Goal: Task Accomplishment & Management: Complete application form

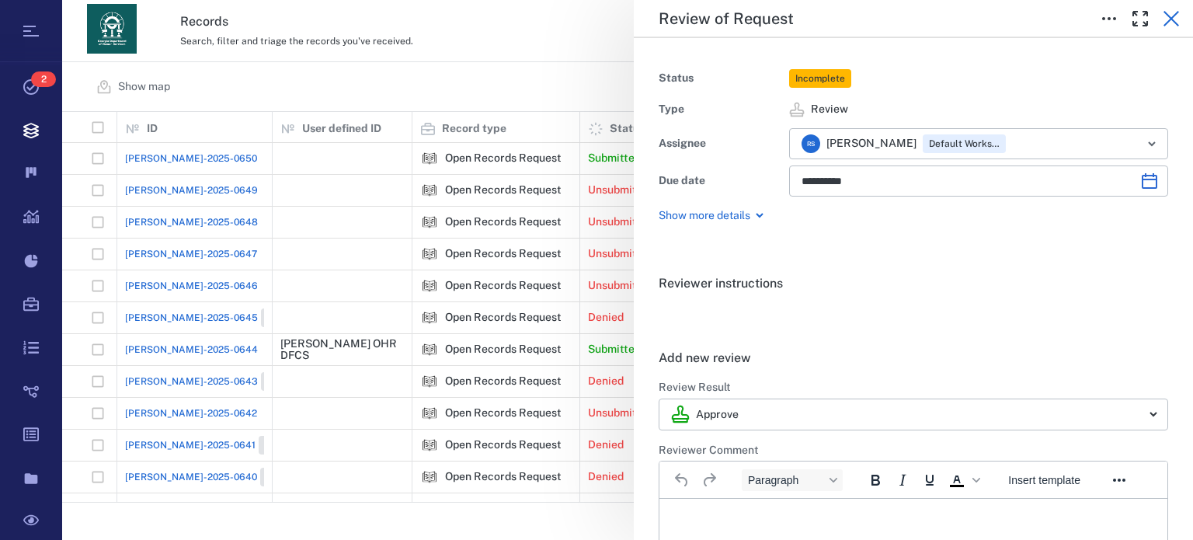
click at [1170, 22] on icon "button" at bounding box center [1171, 18] width 19 height 19
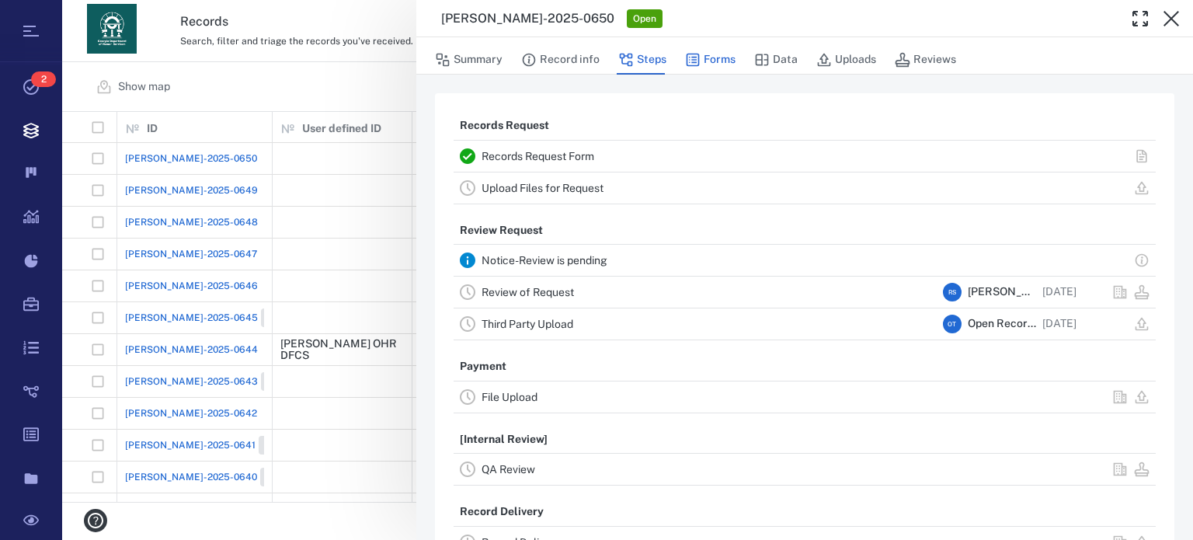
click at [721, 56] on button "Forms" at bounding box center [710, 60] width 50 height 30
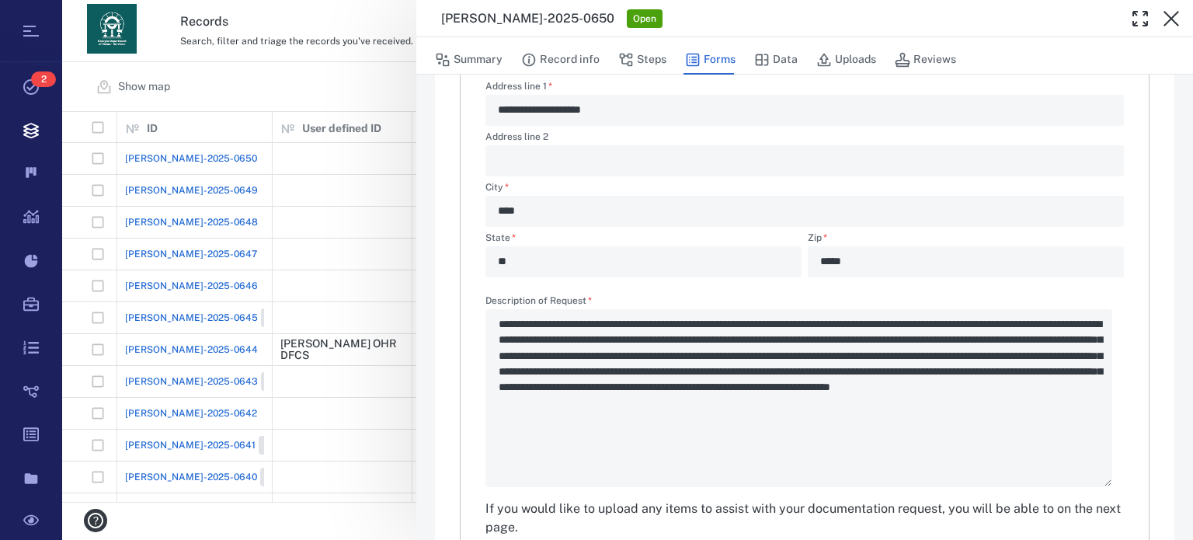
scroll to position [537, 0]
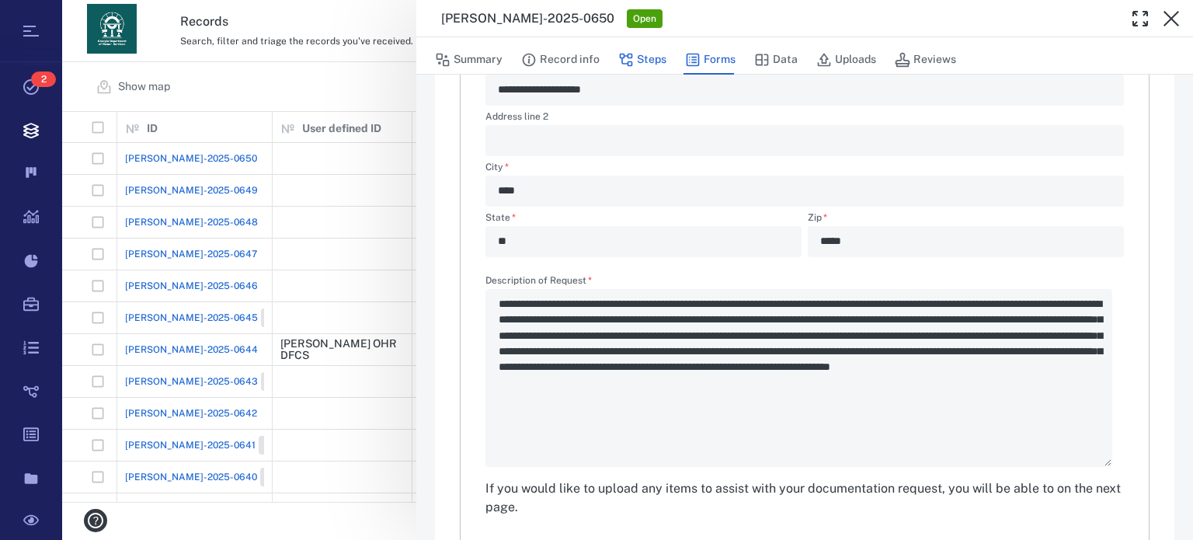
click at [642, 61] on button "Steps" at bounding box center [642, 60] width 48 height 30
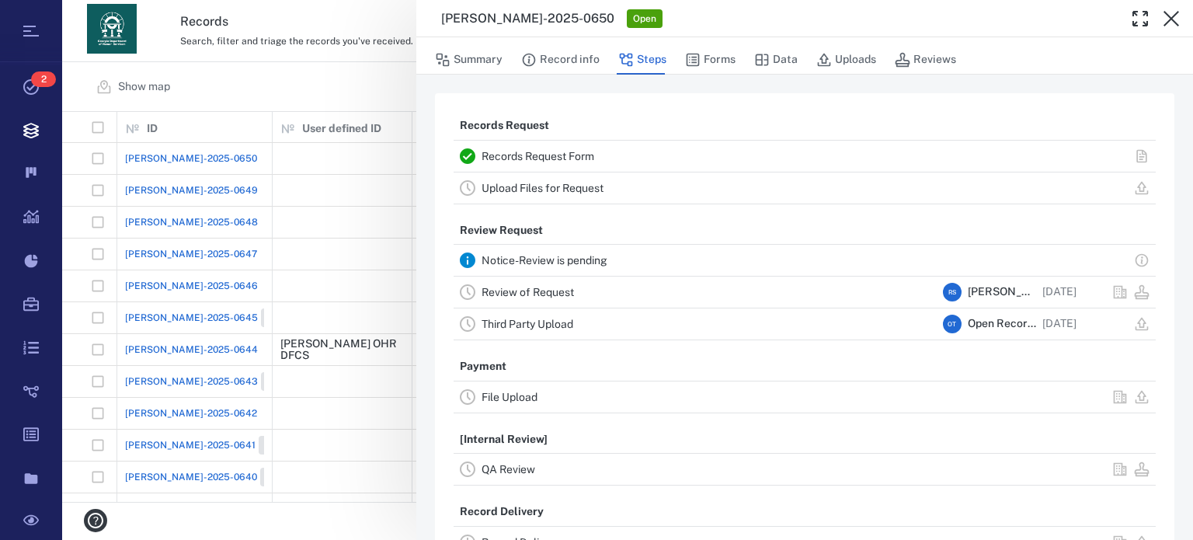
click at [572, 287] on link "Review of Request" at bounding box center [527, 292] width 92 height 12
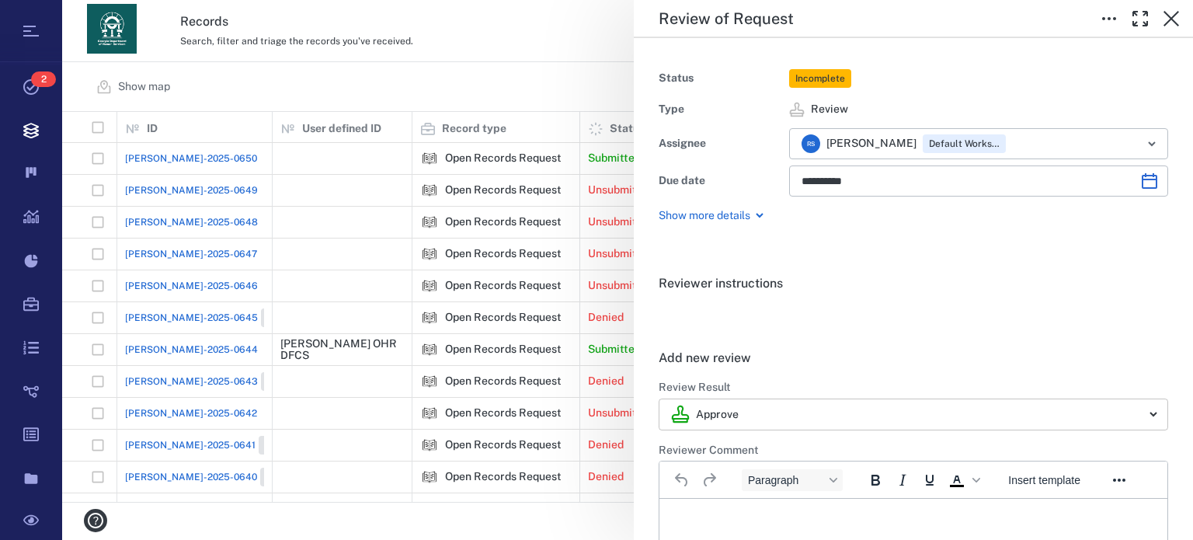
click at [1136, 414] on body "Tasks 2 Records Boards Dashboard Reports Record types Guide steps Rules Form bu…" at bounding box center [596, 270] width 1193 height 540
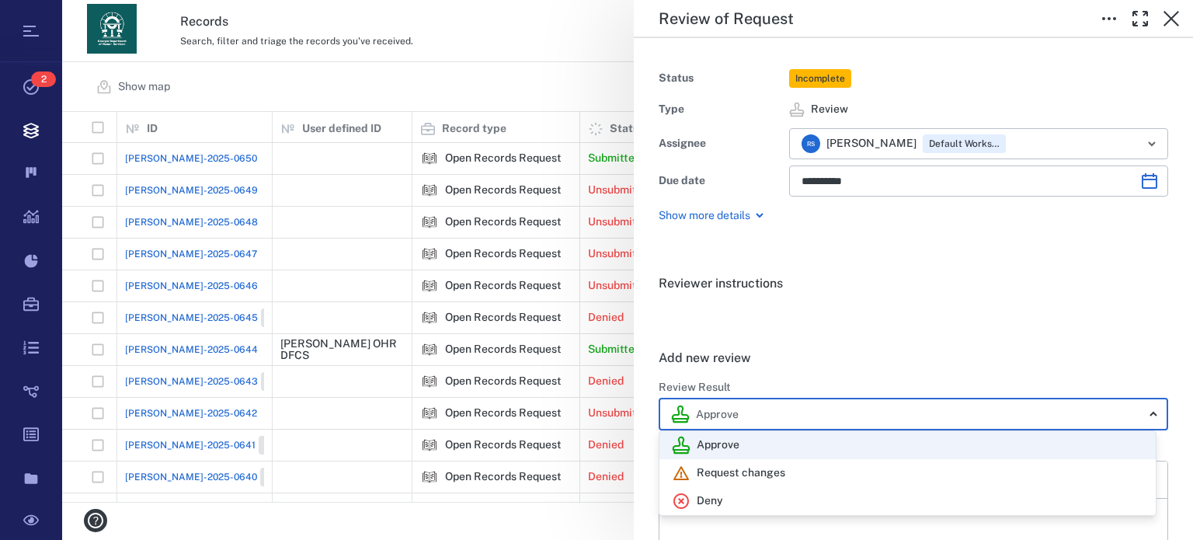
click at [853, 496] on div "Deny" at bounding box center [907, 500] width 471 height 19
type input "******"
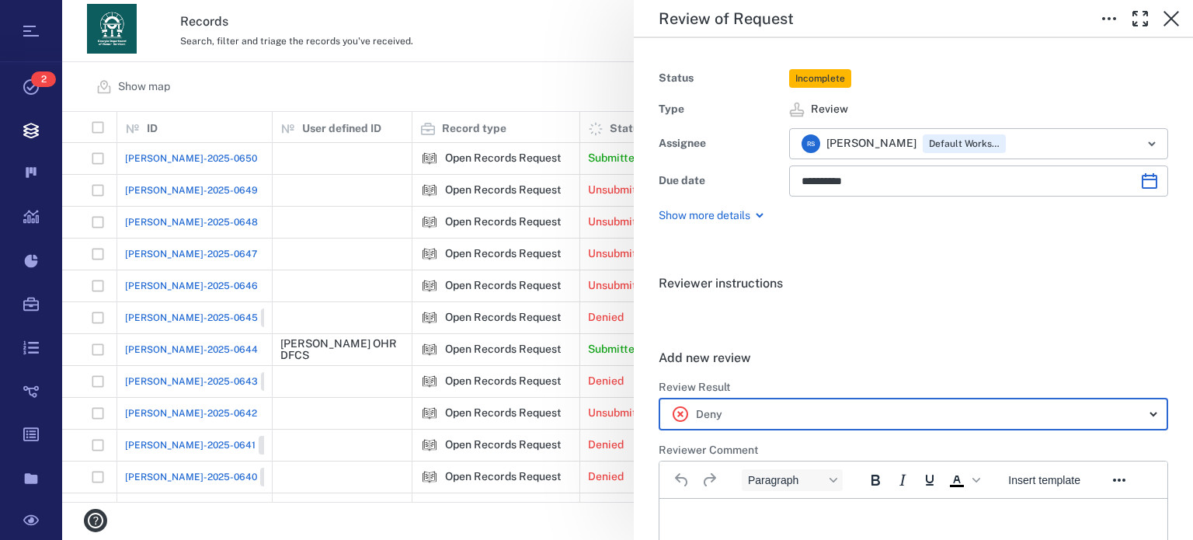
click at [881, 500] on html at bounding box center [913, 517] width 508 height 39
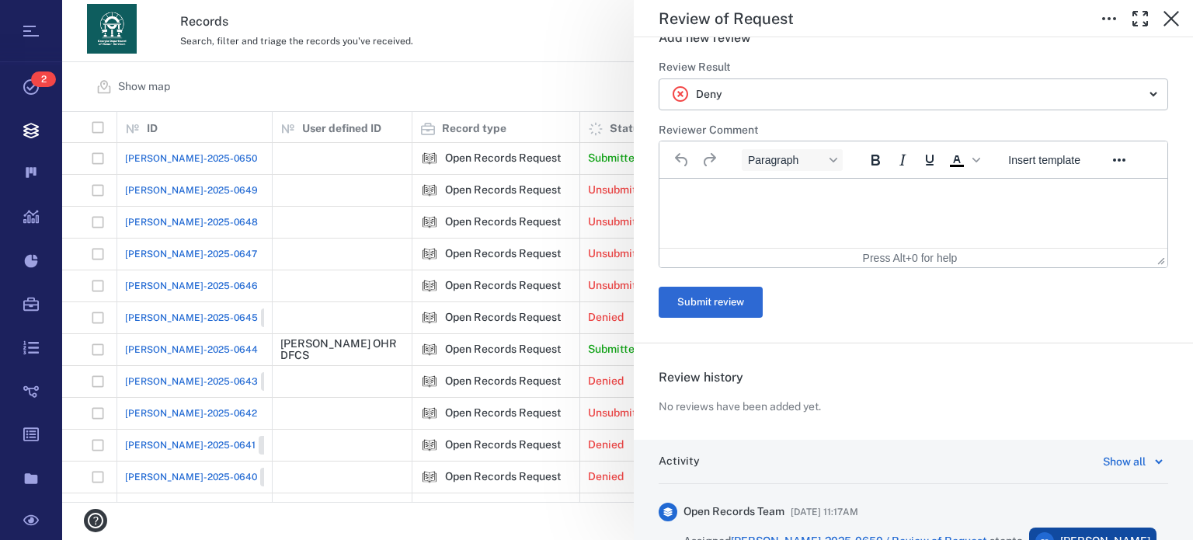
scroll to position [352, 0]
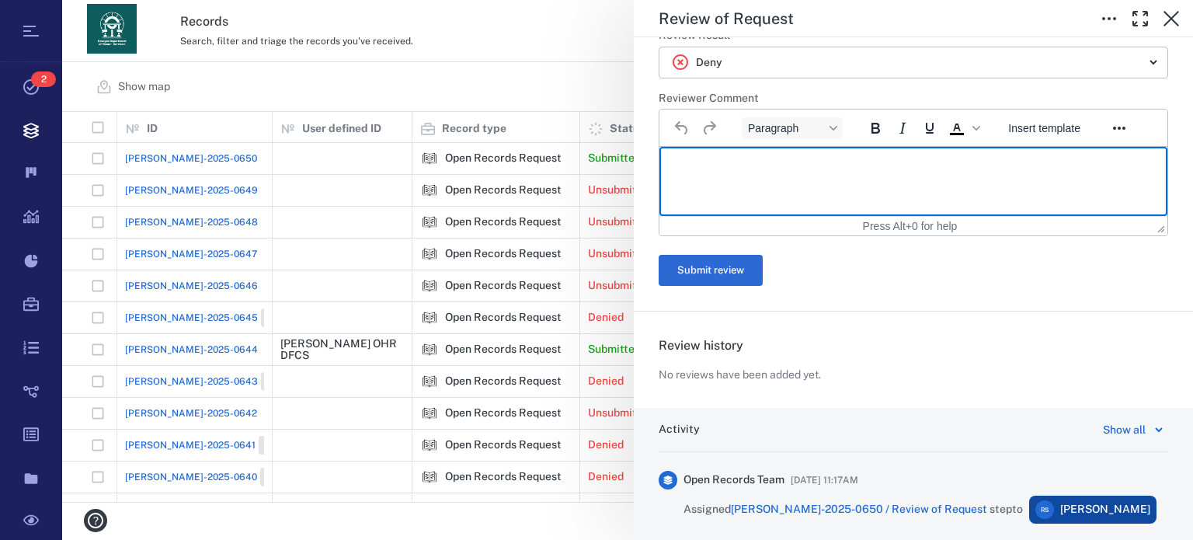
click at [952, 178] on html at bounding box center [913, 166] width 508 height 39
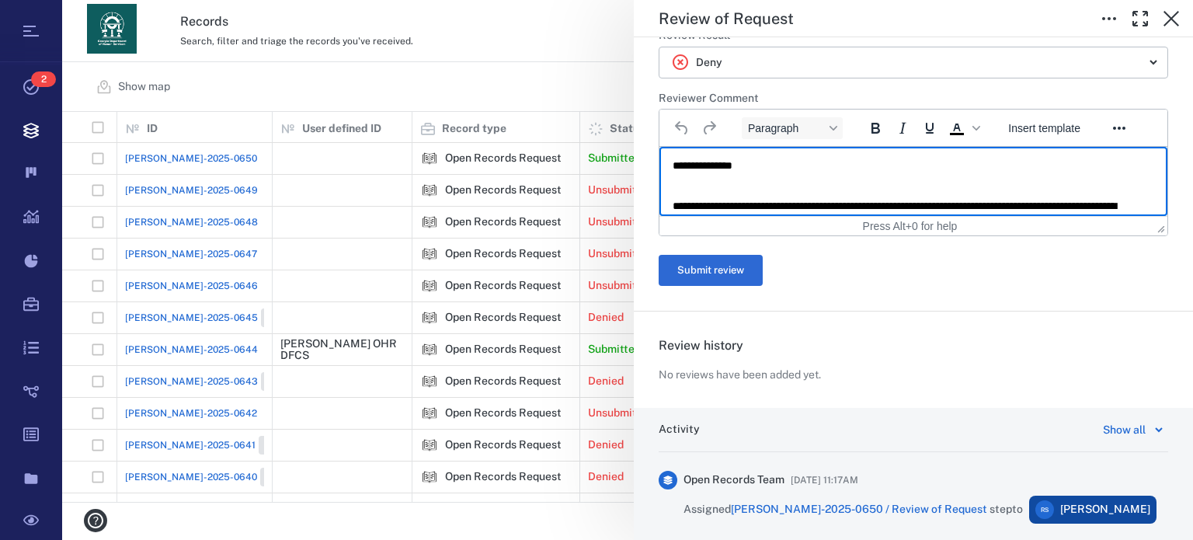
scroll to position [258, 0]
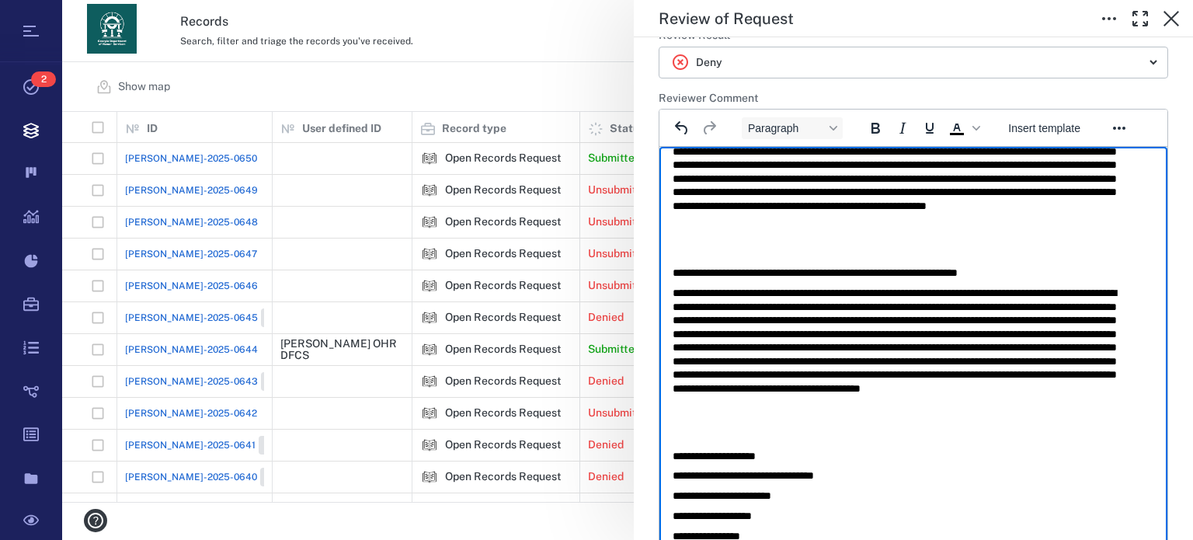
drag, startPoint x: 1147, startPoint y: 467, endPoint x: 1821, endPoint y: 665, distance: 702.6
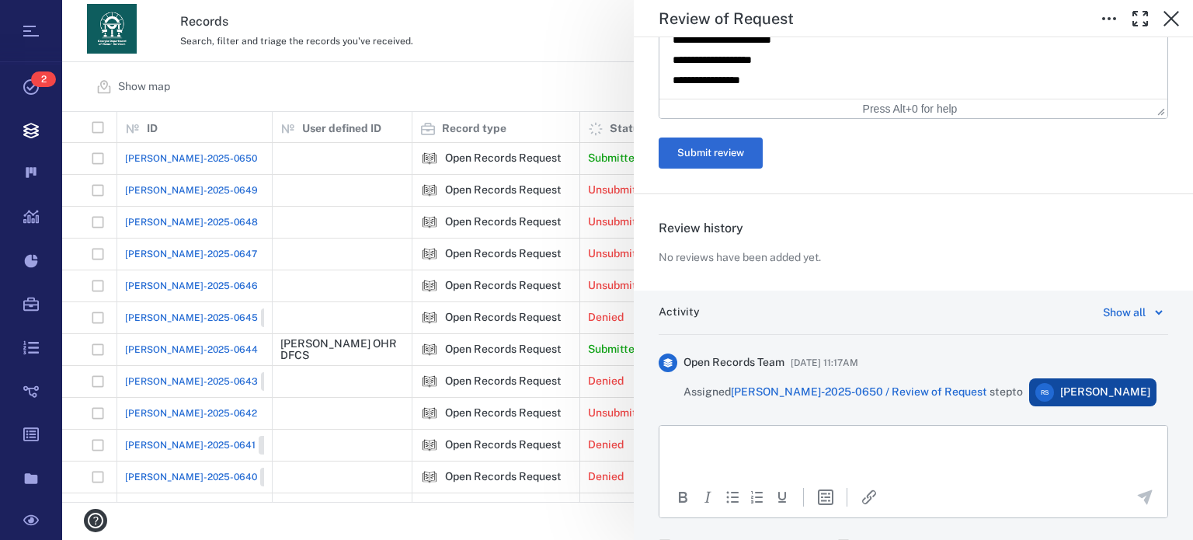
scroll to position [877, 0]
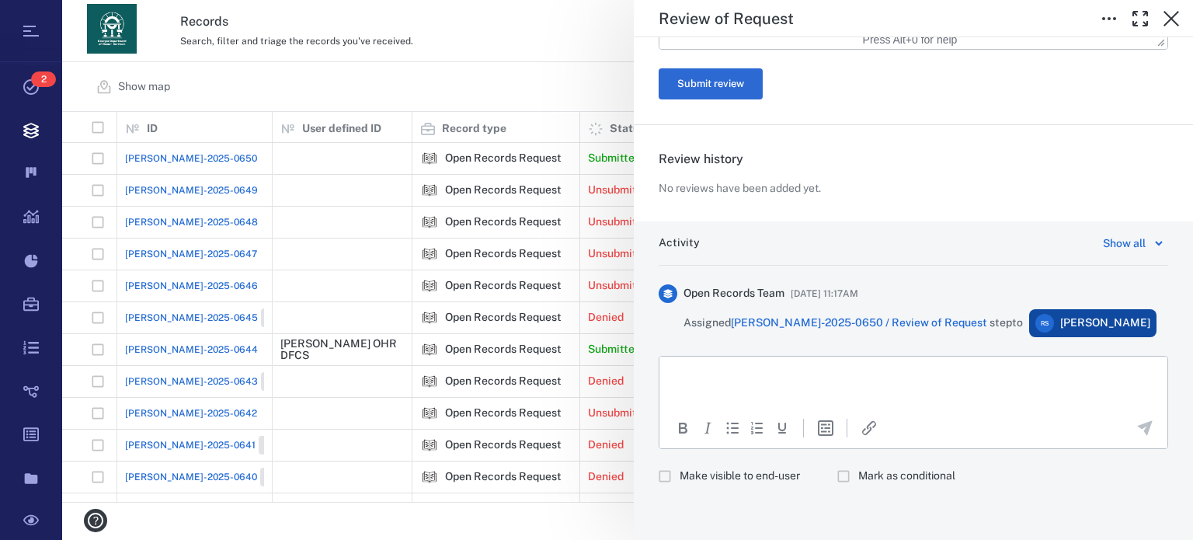
click at [1044, 395] on html at bounding box center [913, 375] width 508 height 39
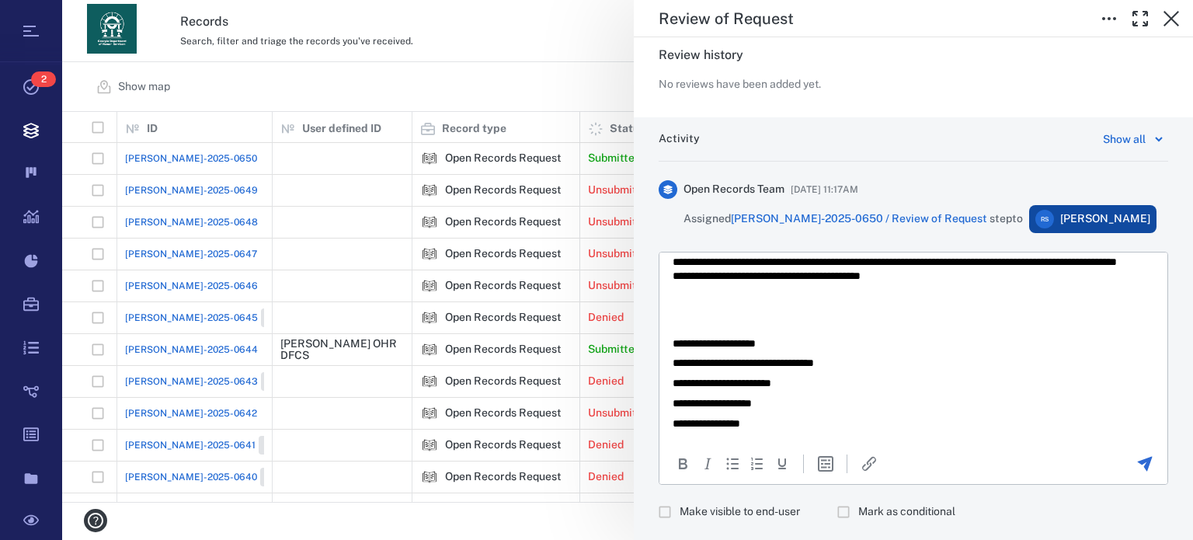
scroll to position [1016, 0]
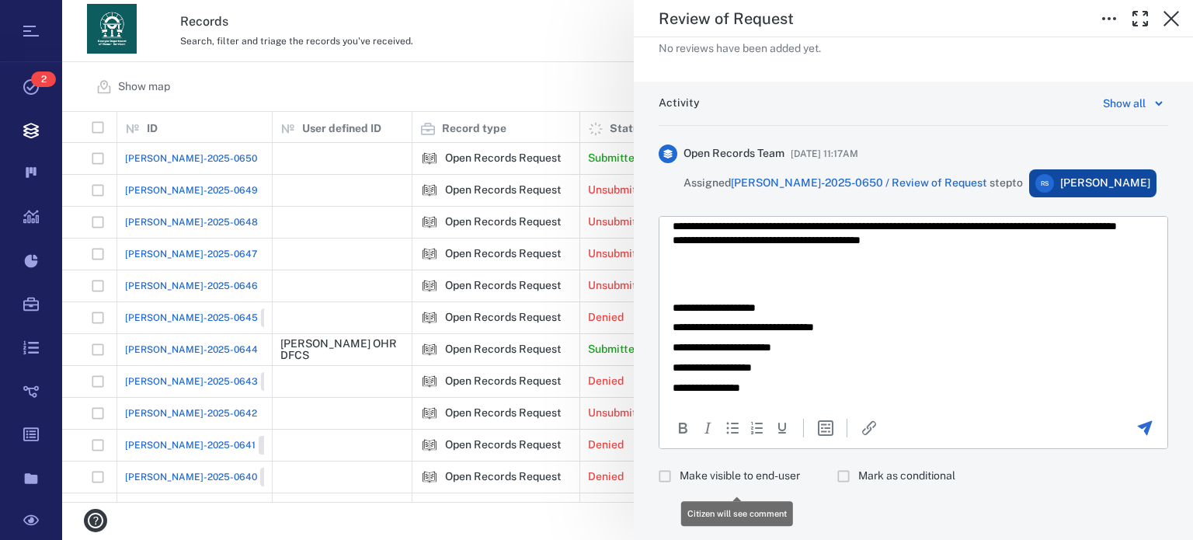
click at [726, 478] on span "Make visible to end-user" at bounding box center [739, 476] width 120 height 16
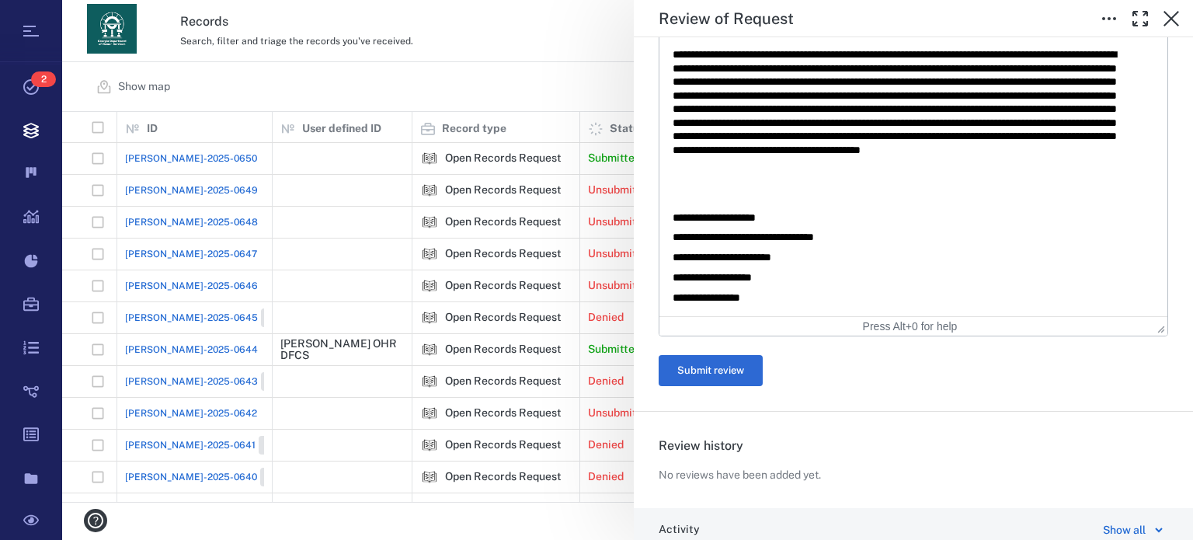
scroll to position [570, 0]
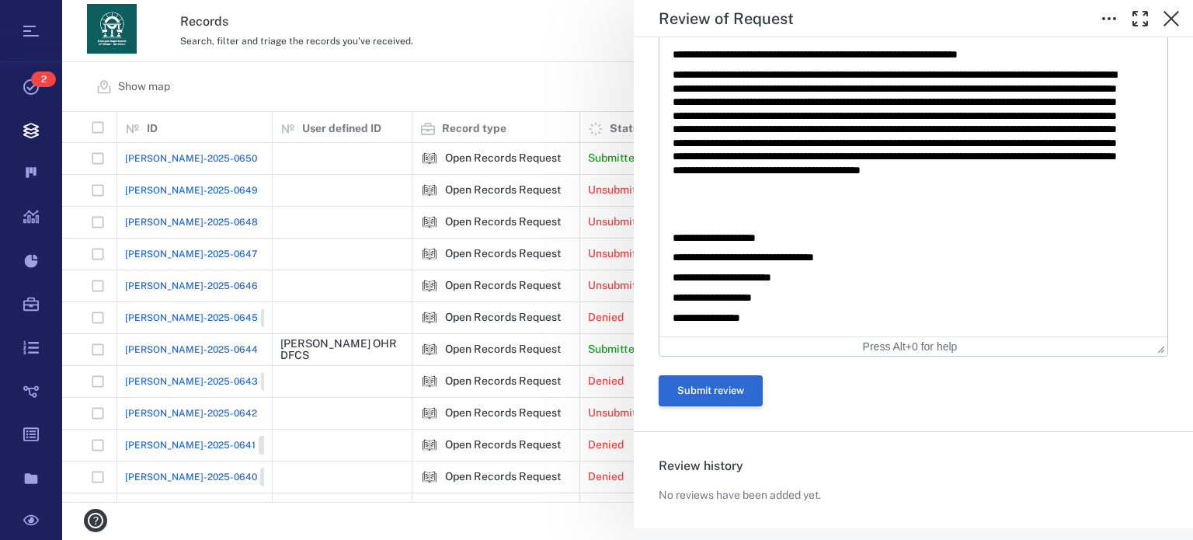
click at [744, 391] on button "Submit review" at bounding box center [710, 390] width 104 height 31
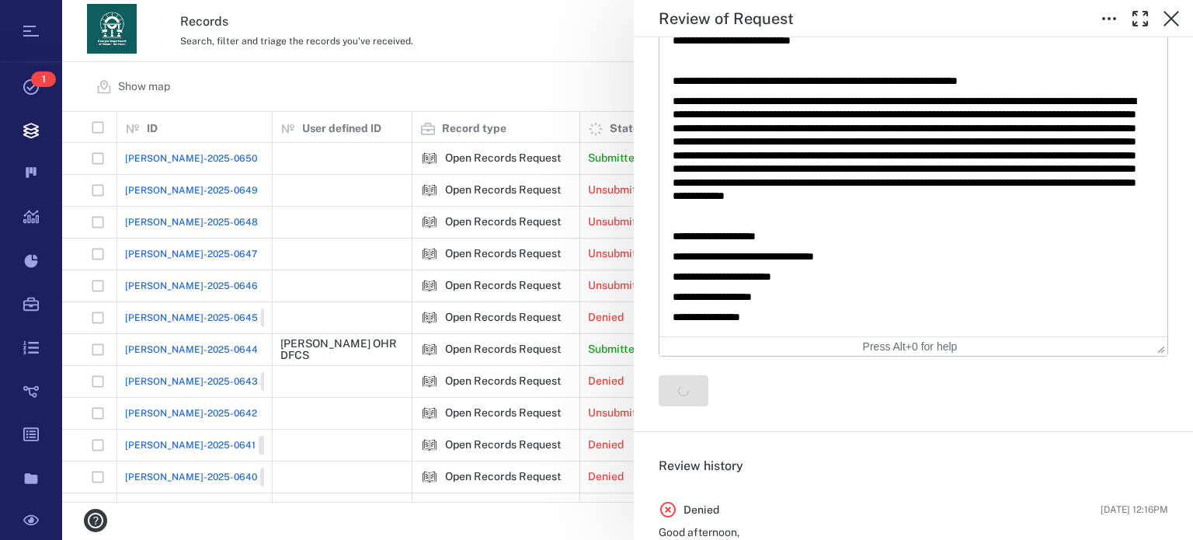
scroll to position [0, 0]
